Goal: Browse casually

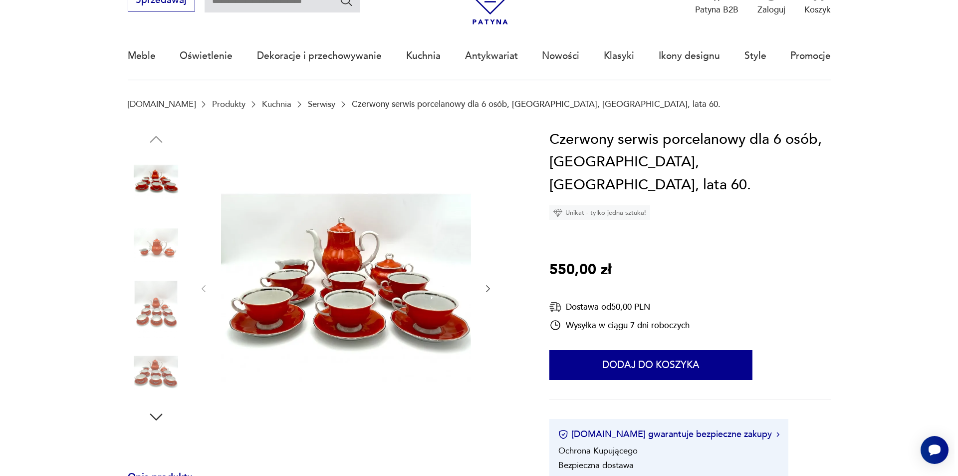
scroll to position [100, 0]
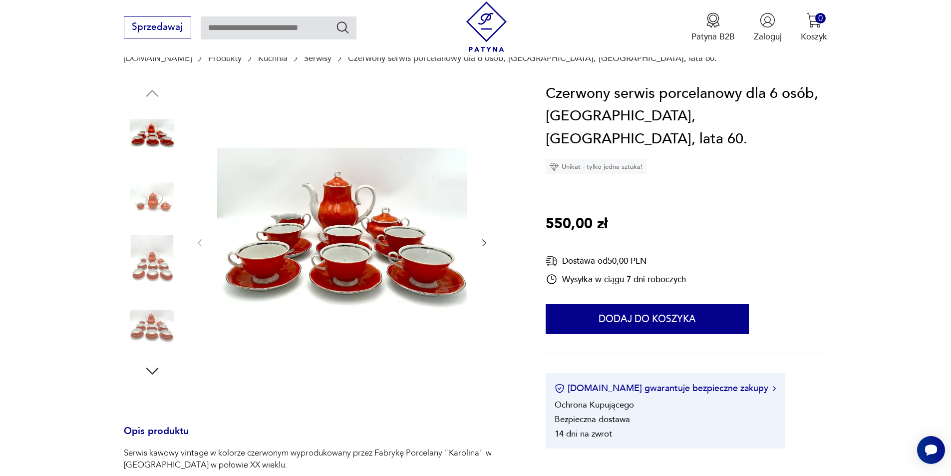
click at [395, 237] on img at bounding box center [342, 241] width 250 height 319
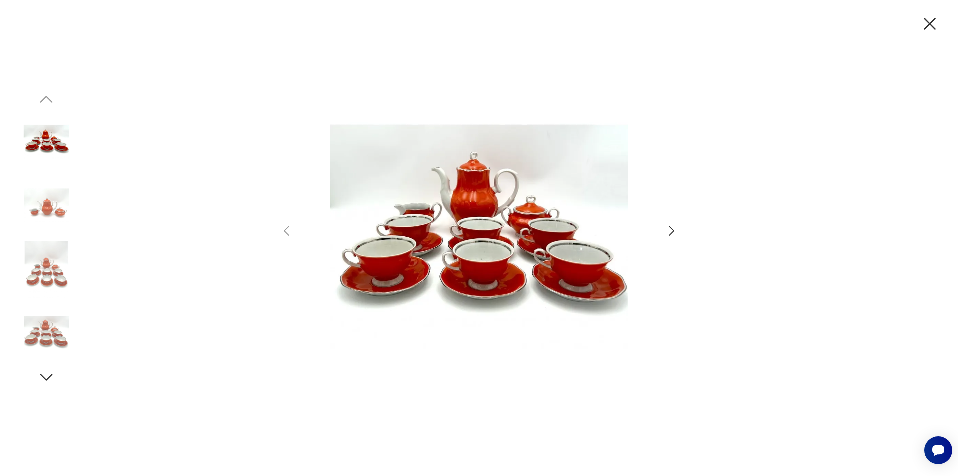
click at [532, 246] on img at bounding box center [479, 236] width 346 height 380
click at [529, 209] on img at bounding box center [479, 236] width 346 height 380
click at [533, 217] on img at bounding box center [479, 236] width 346 height 380
click at [674, 230] on icon "button" at bounding box center [671, 231] width 14 height 14
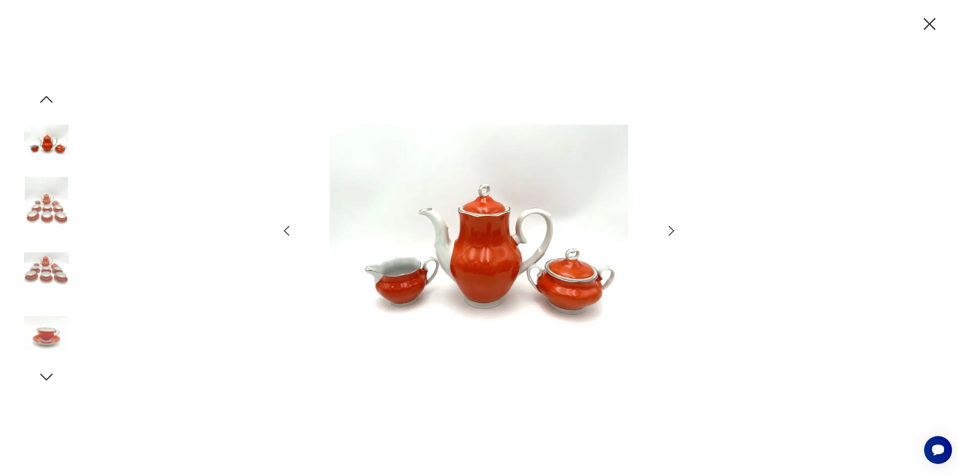
click at [673, 232] on icon "button" at bounding box center [671, 231] width 5 height 10
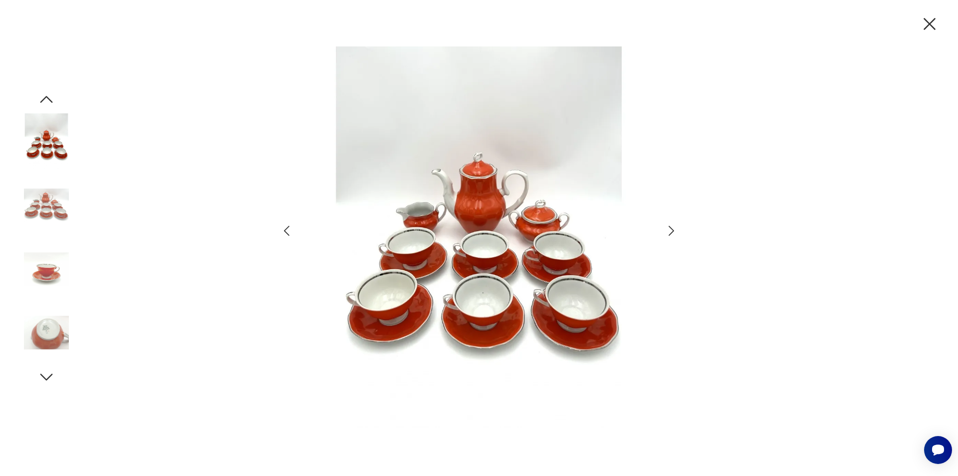
click at [673, 231] on icon "button" at bounding box center [671, 231] width 5 height 10
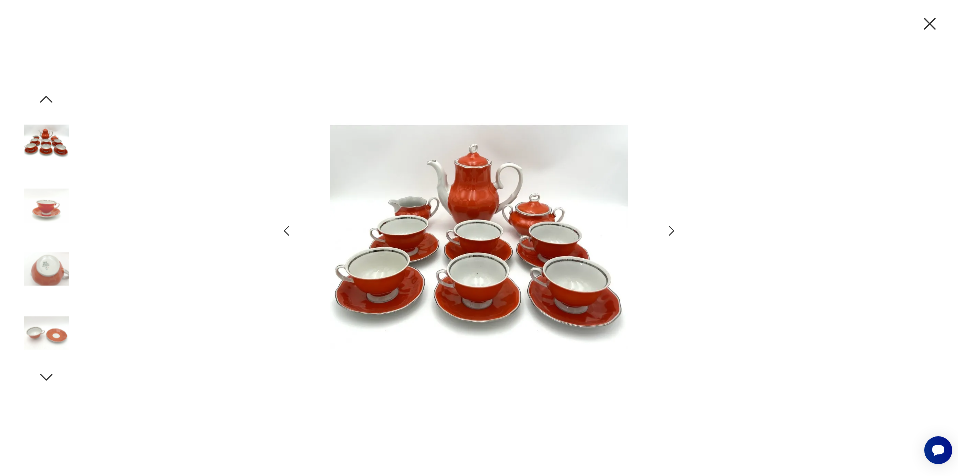
click at [673, 231] on icon "button" at bounding box center [671, 231] width 5 height 10
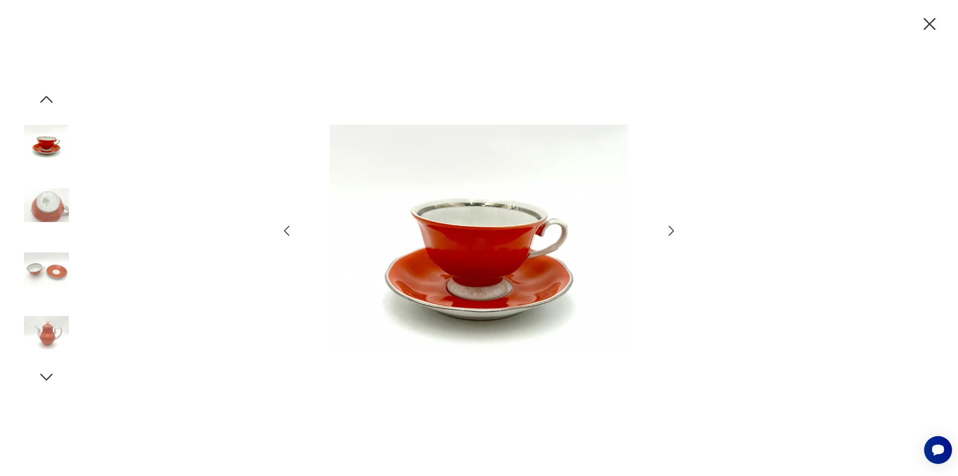
click at [673, 231] on icon "button" at bounding box center [671, 231] width 5 height 10
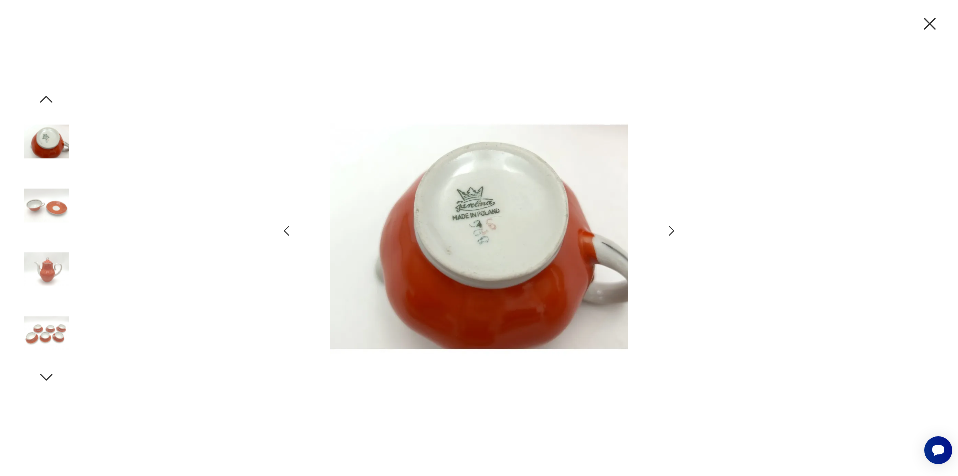
click at [672, 232] on icon "button" at bounding box center [671, 231] width 14 height 14
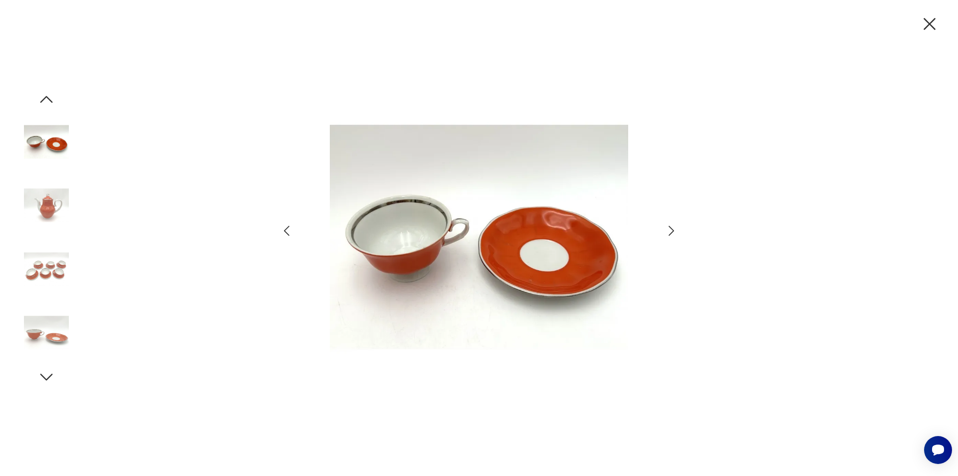
click at [672, 232] on icon "button" at bounding box center [671, 231] width 14 height 14
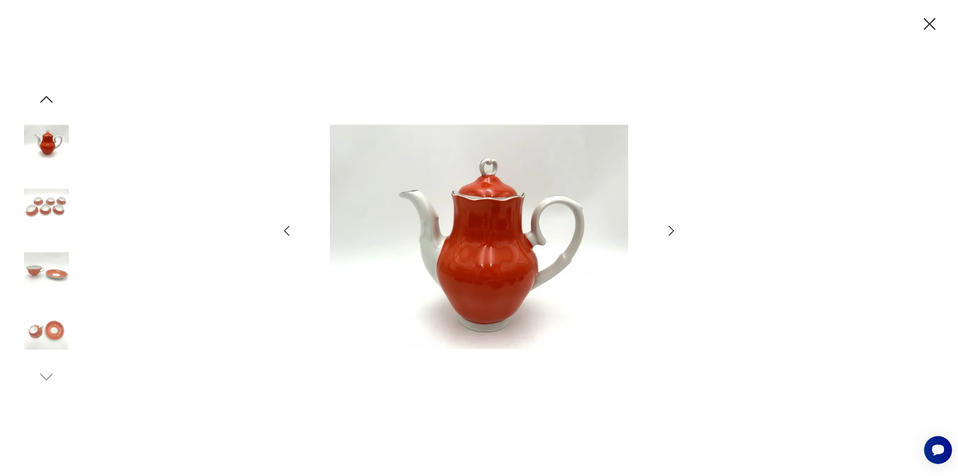
click at [671, 232] on icon "button" at bounding box center [671, 231] width 14 height 14
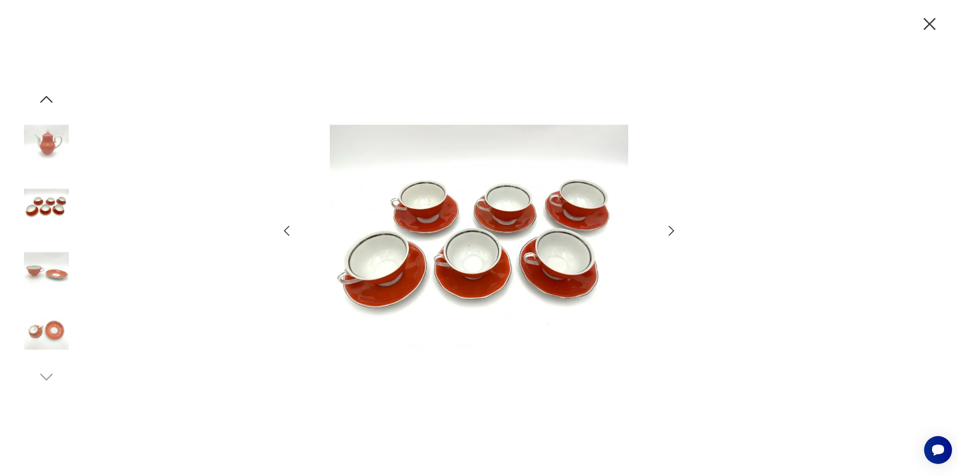
click at [671, 232] on icon "button" at bounding box center [671, 231] width 14 height 14
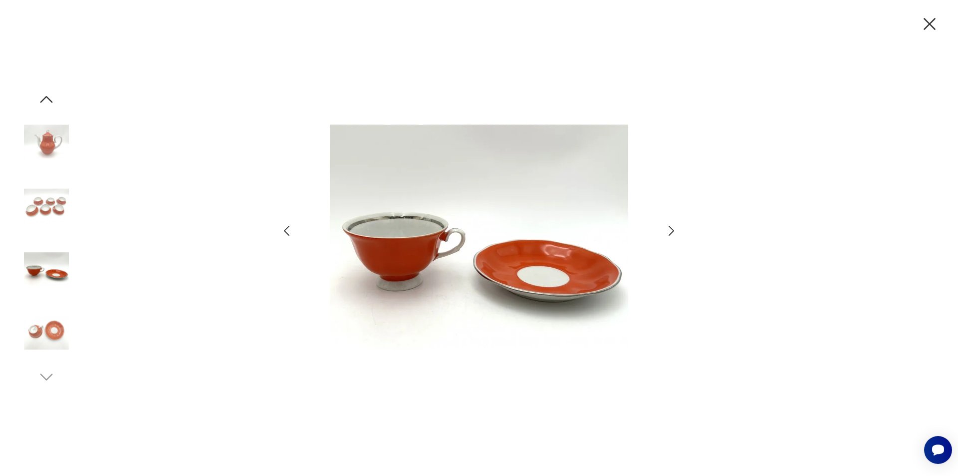
click at [671, 232] on icon "button" at bounding box center [671, 231] width 14 height 14
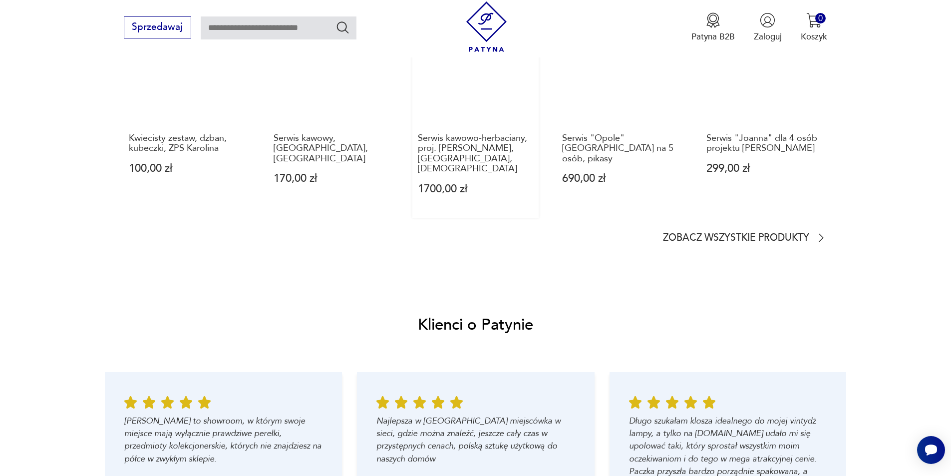
scroll to position [1098, 0]
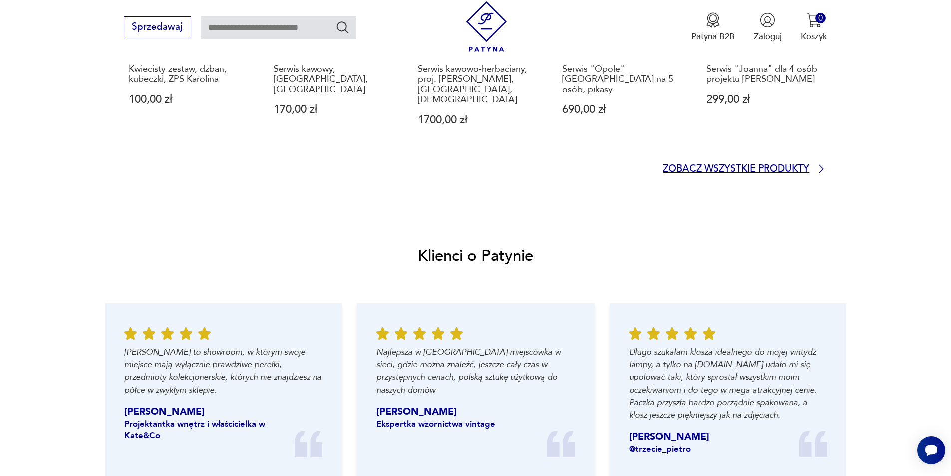
click at [756, 167] on p "Zobacz wszystkie produkty" at bounding box center [736, 169] width 146 height 8
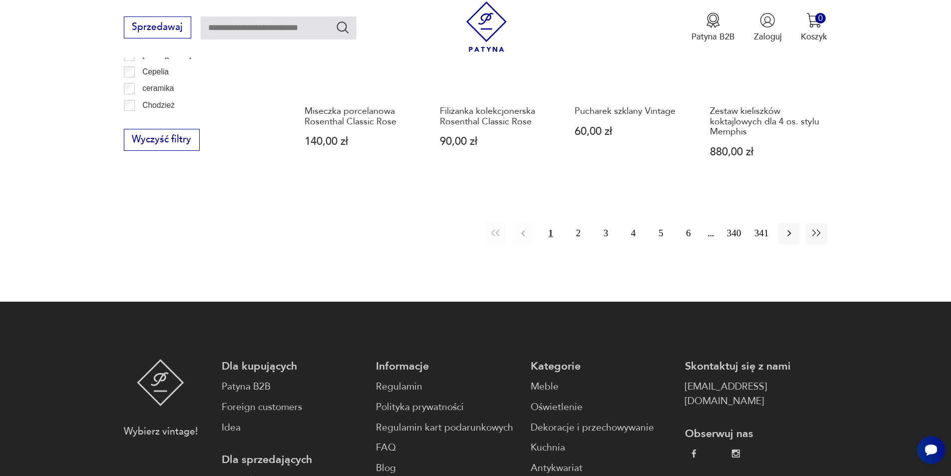
scroll to position [1230, 0]
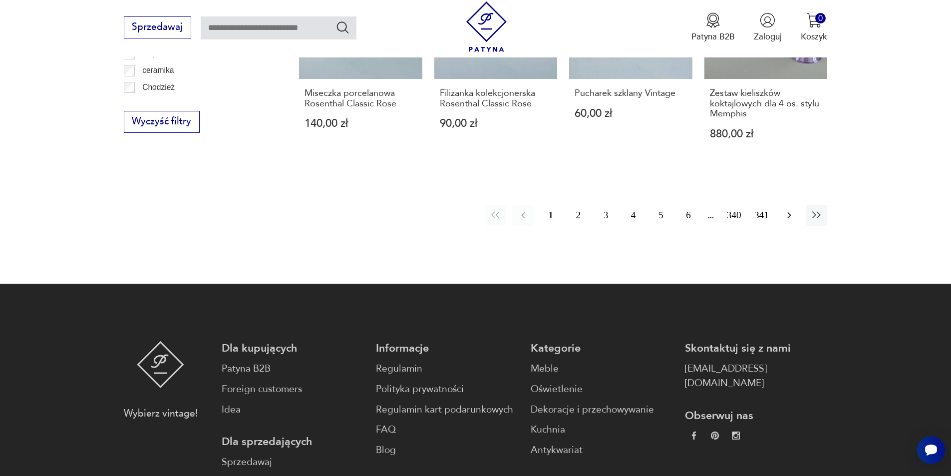
click at [787, 209] on icon "button" at bounding box center [789, 215] width 12 height 12
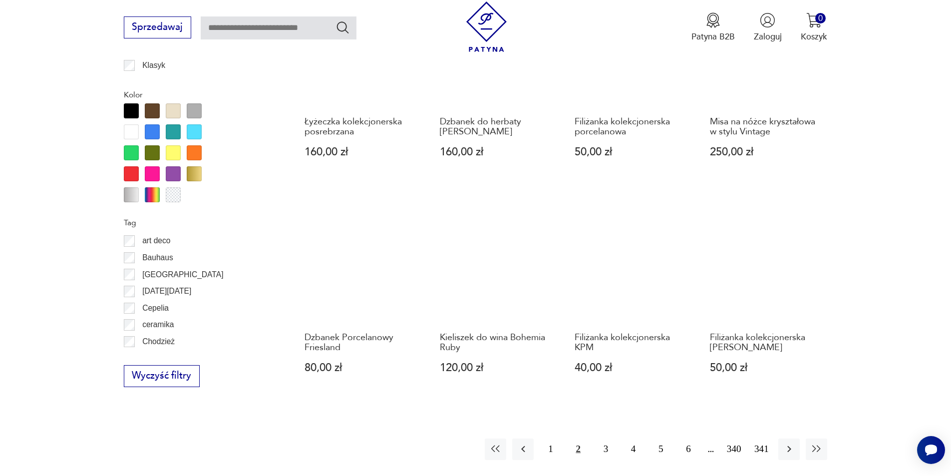
scroll to position [1131, 0]
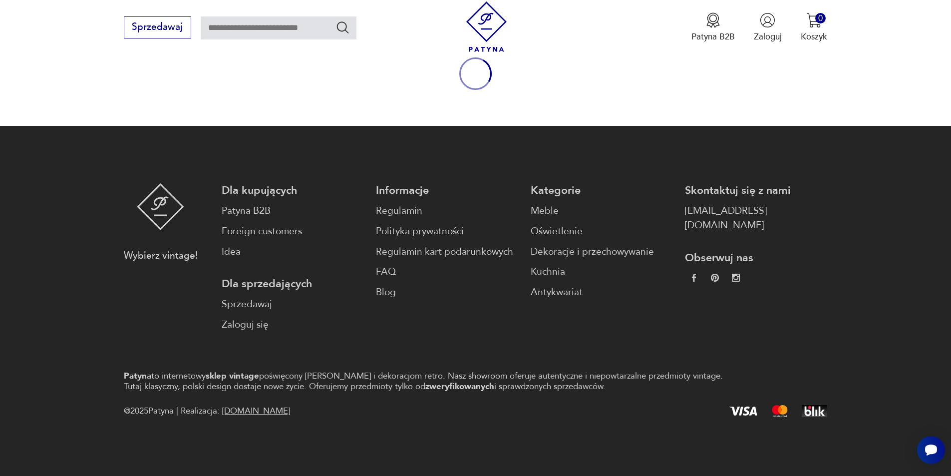
scroll to position [132, 0]
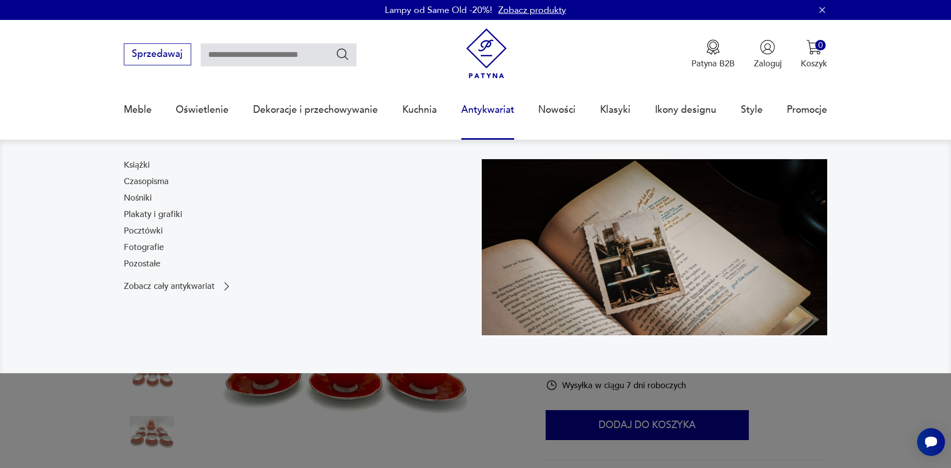
click at [483, 114] on link "Antykwariat" at bounding box center [487, 110] width 53 height 46
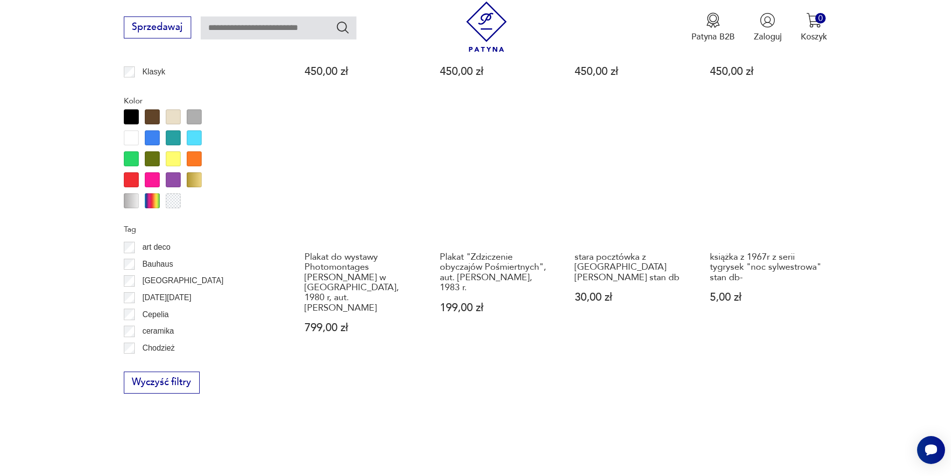
scroll to position [1031, 0]
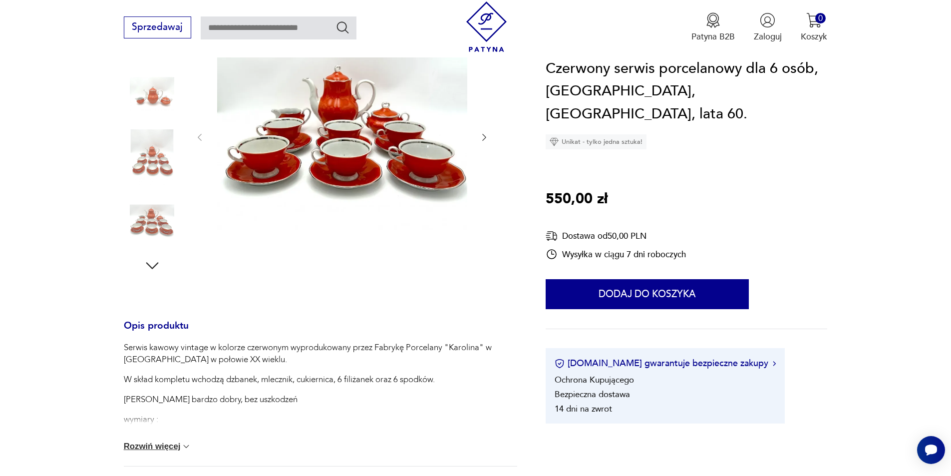
scroll to position [150, 0]
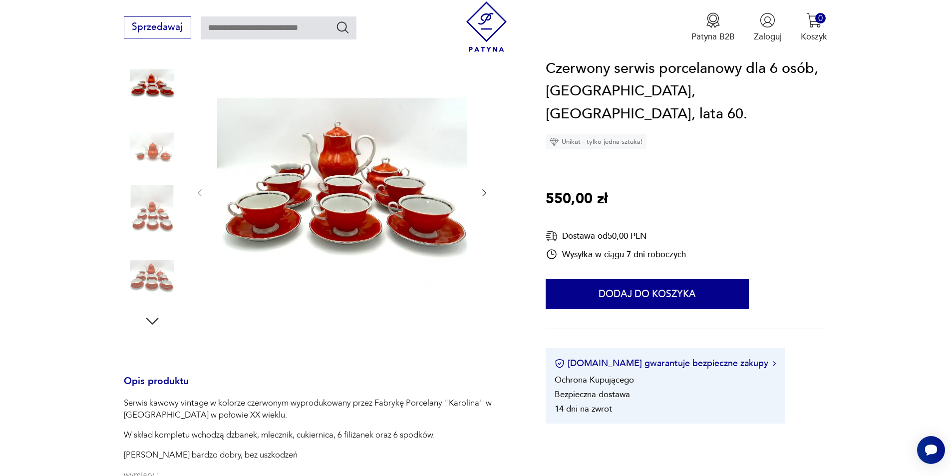
click at [484, 191] on icon "button" at bounding box center [484, 192] width 4 height 7
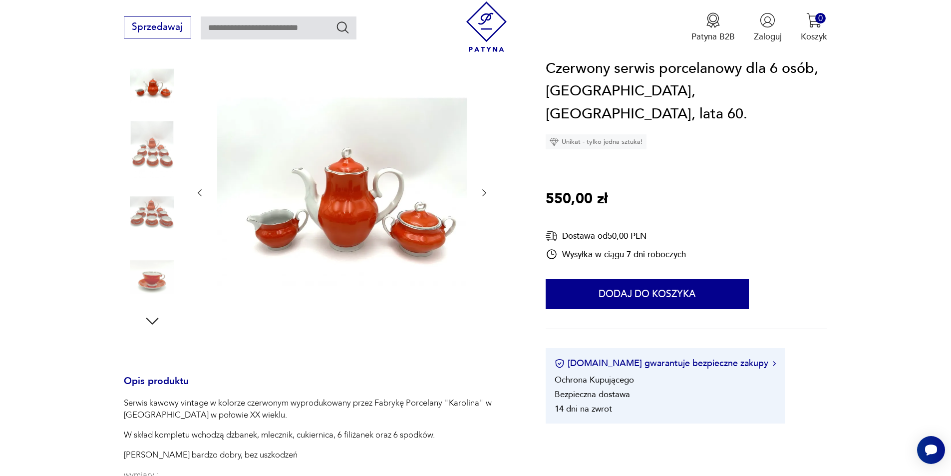
click at [484, 191] on icon "button" at bounding box center [484, 193] width 10 height 10
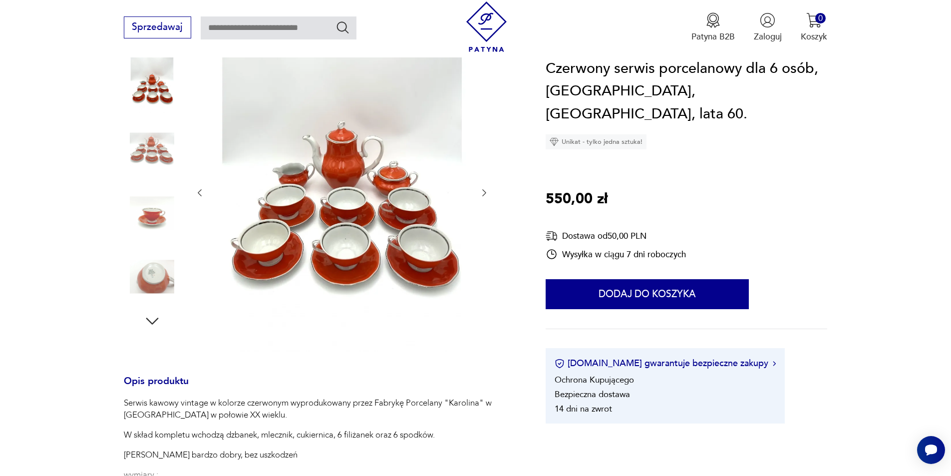
click at [483, 191] on icon "button" at bounding box center [484, 193] width 10 height 10
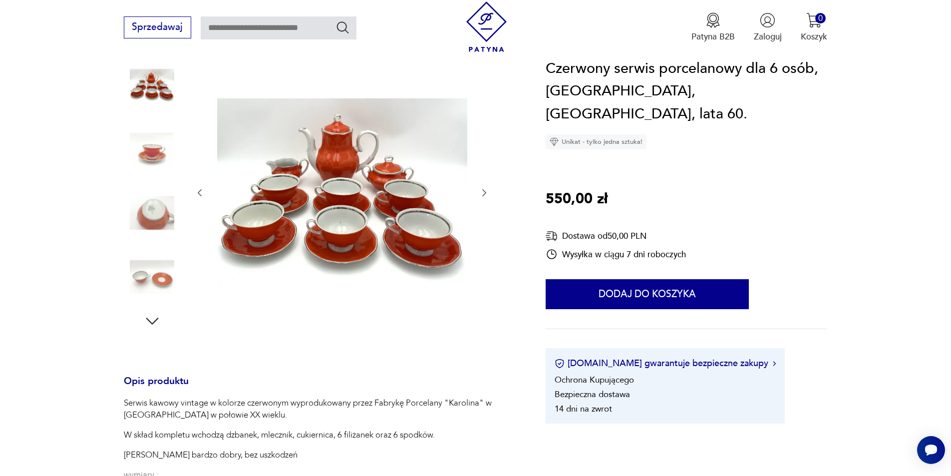
click at [482, 192] on icon "button" at bounding box center [484, 193] width 10 height 10
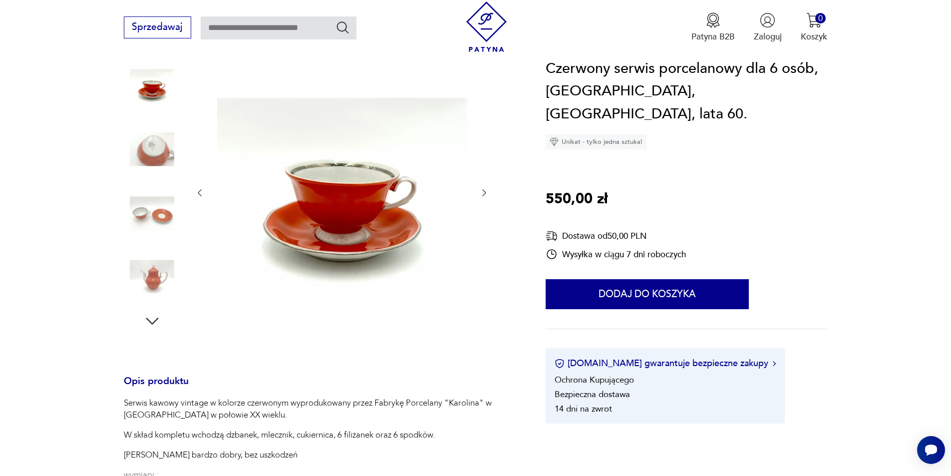
click at [483, 193] on icon "button" at bounding box center [484, 193] width 10 height 10
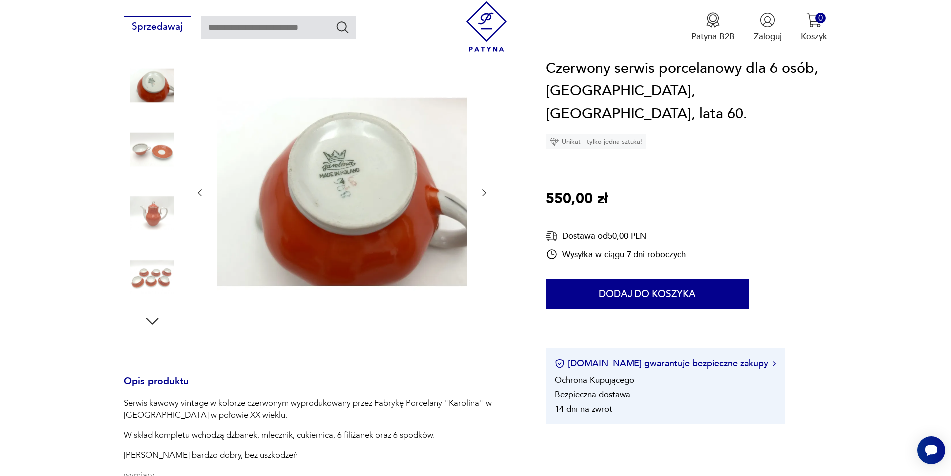
click at [482, 194] on icon "button" at bounding box center [484, 193] width 10 height 10
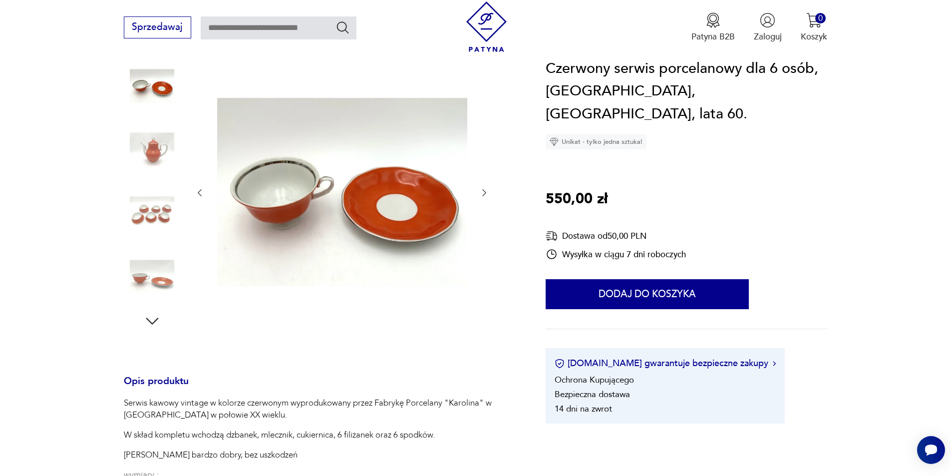
click at [481, 195] on icon "button" at bounding box center [484, 193] width 10 height 10
